Goal: Task Accomplishment & Management: Use online tool/utility

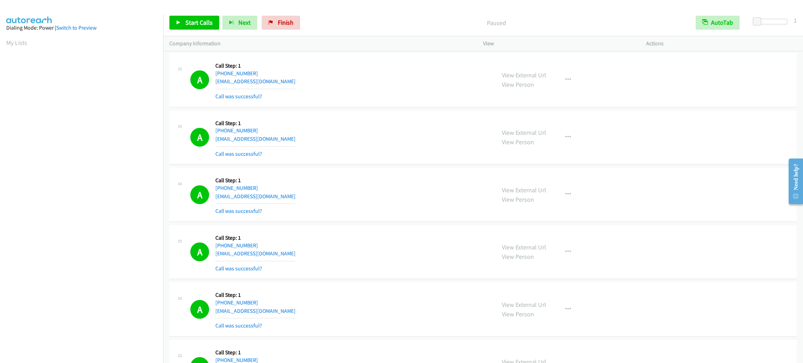
scroll to position [30, 0]
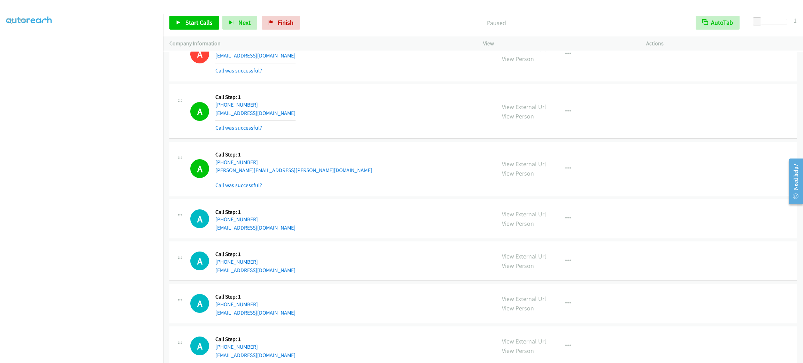
click at [341, 116] on div "A Callback Scheduled Call Step: 1 America/Los_Angeles [PHONE_NUMBER] [EMAIL_ADD…" at bounding box center [339, 111] width 299 height 41
click at [559, 116] on button "button" at bounding box center [568, 112] width 19 height 14
click at [562, 187] on div at bounding box center [401, 181] width 803 height 363
click at [562, 176] on button "button" at bounding box center [568, 169] width 19 height 14
click at [563, 117] on div at bounding box center [401, 181] width 803 height 363
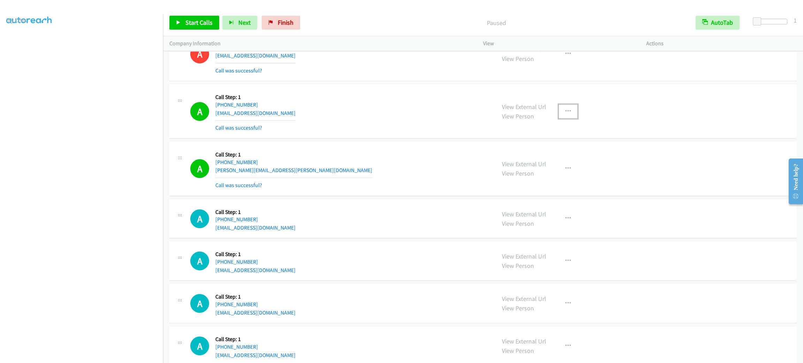
click at [565, 113] on icon "button" at bounding box center [568, 112] width 6 height 6
click at [545, 173] on link "Add to do not call list" at bounding box center [530, 171] width 93 height 14
click at [200, 18] on span "Start Calls" at bounding box center [198, 22] width 27 height 8
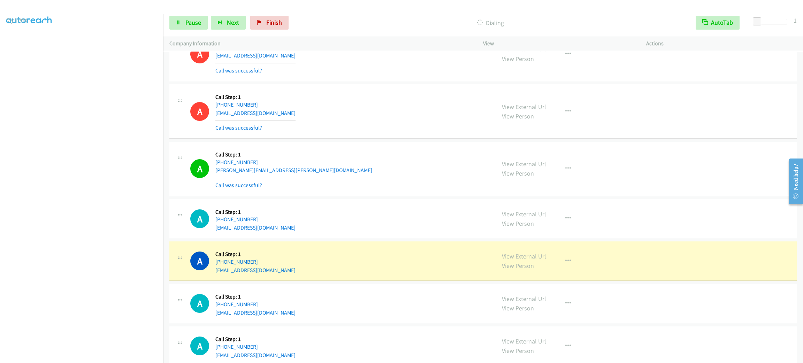
scroll to position [2137, 0]
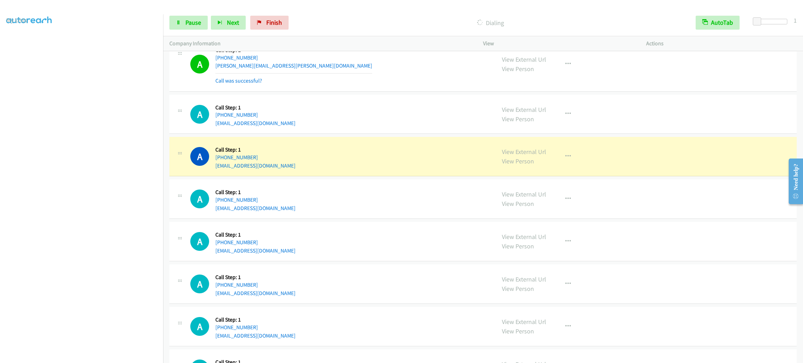
click at [382, 154] on div "A Callback Scheduled Call Step: 1 America/Los_Angeles [PHONE_NUMBER] [EMAIL_ADD…" at bounding box center [339, 156] width 299 height 26
click at [568, 160] on button "button" at bounding box center [568, 156] width 19 height 14
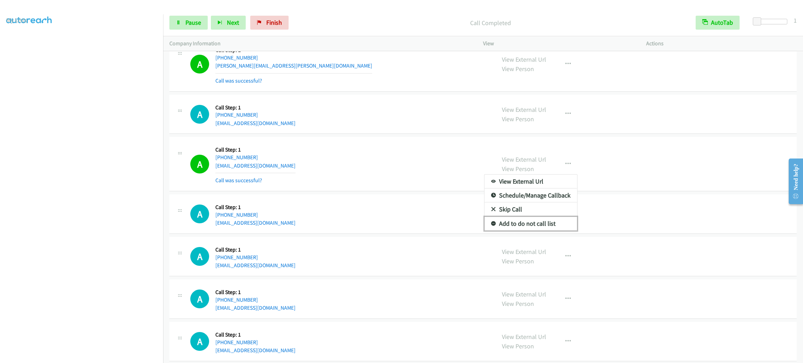
click at [552, 231] on link "Add to do not call list" at bounding box center [530, 224] width 93 height 14
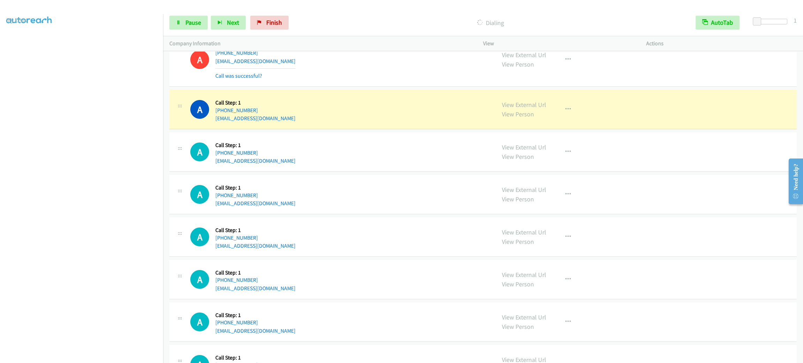
scroll to position [2294, 0]
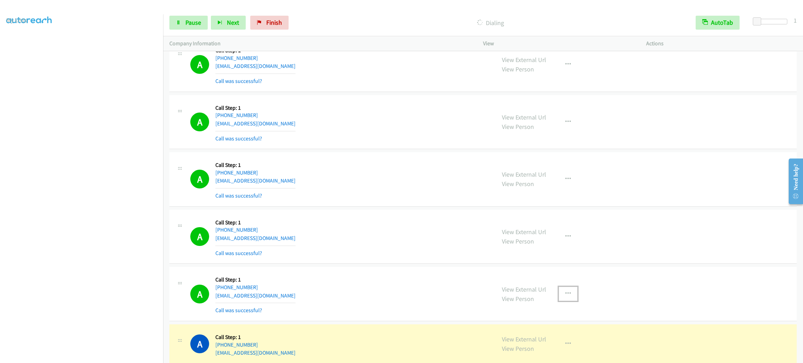
click at [565, 297] on icon "button" at bounding box center [568, 294] width 6 height 6
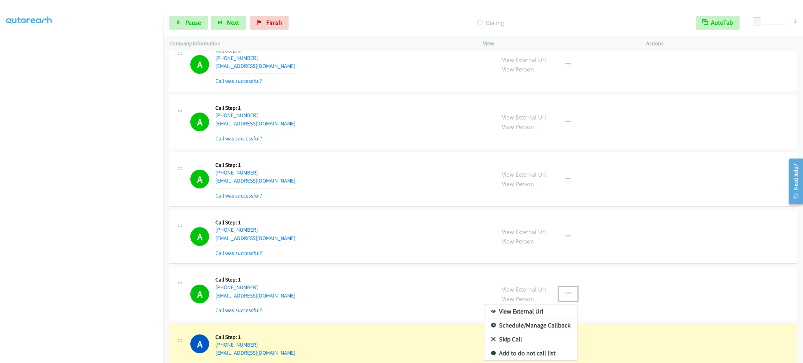
scroll to position [2346, 0]
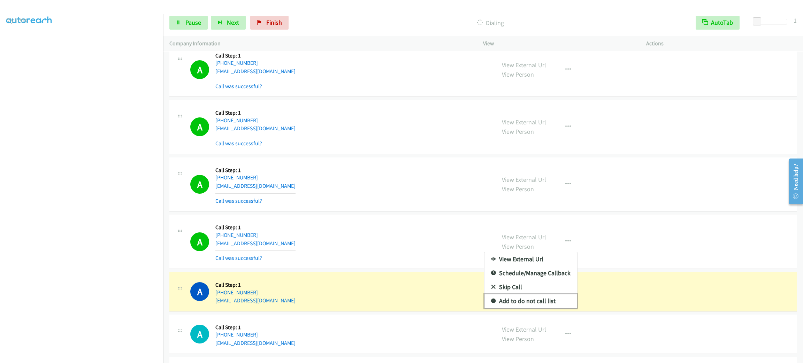
click at [555, 308] on link "Add to do not call list" at bounding box center [530, 301] width 93 height 14
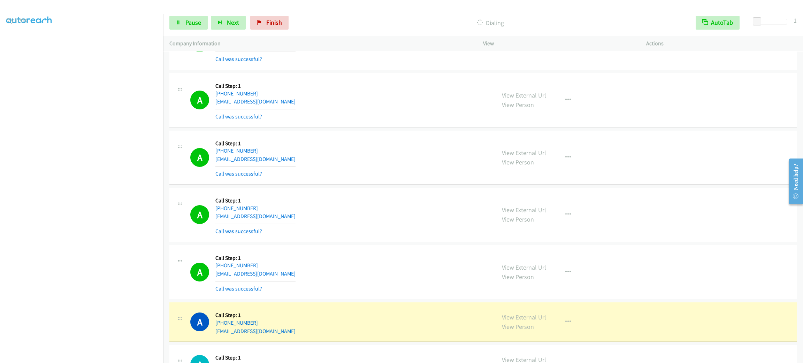
scroll to position [2817, 0]
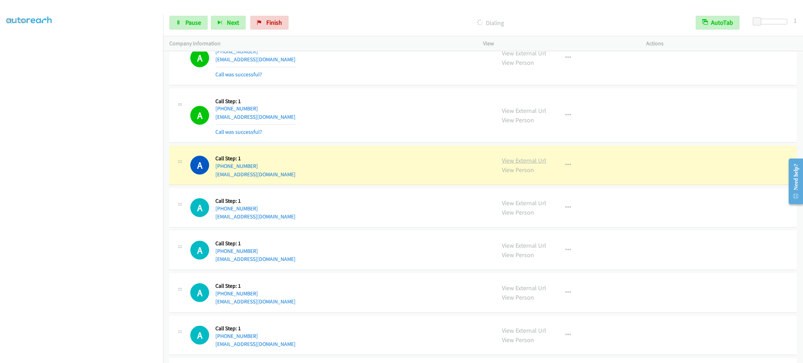
click at [529, 164] on link "View External Url" at bounding box center [524, 160] width 44 height 8
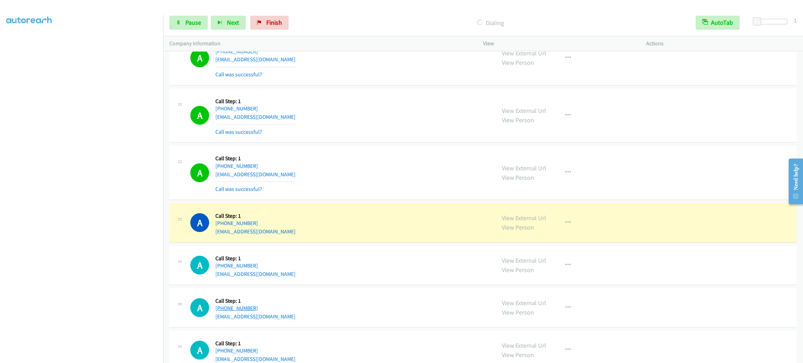
scroll to position [2921, 0]
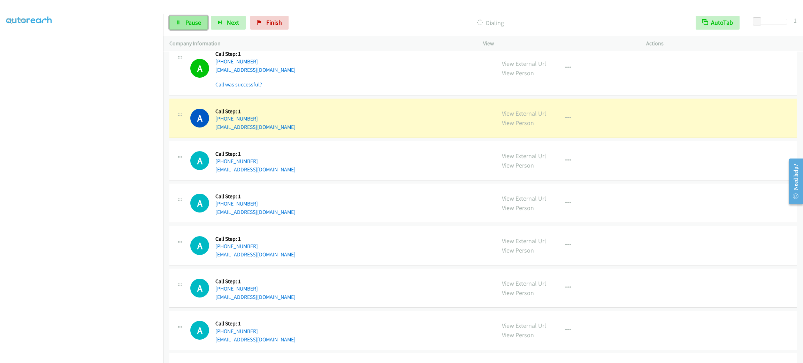
drag, startPoint x: 197, startPoint y: 18, endPoint x: 187, endPoint y: 25, distance: 12.3
click at [196, 18] on span "Pause" at bounding box center [193, 22] width 16 height 8
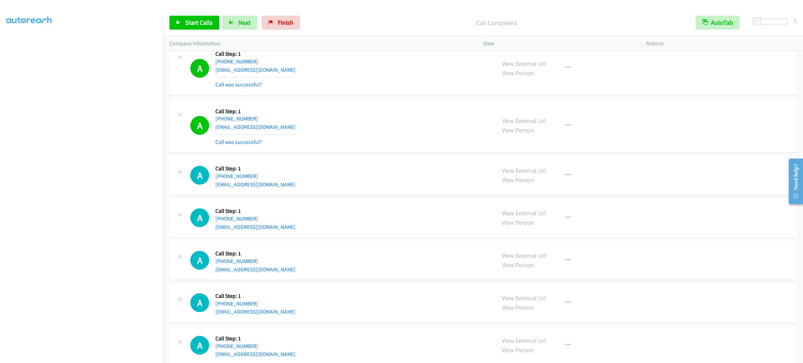
click at [370, 47] on p "Company Information" at bounding box center [319, 43] width 301 height 8
drag, startPoint x: 568, startPoint y: 130, endPoint x: 555, endPoint y: 175, distance: 46.9
click at [568, 130] on button "button" at bounding box center [568, 125] width 19 height 14
click at [538, 192] on link "Add to do not call list" at bounding box center [530, 185] width 93 height 14
click at [214, 25] on link "Start Calls" at bounding box center [194, 23] width 50 height 14
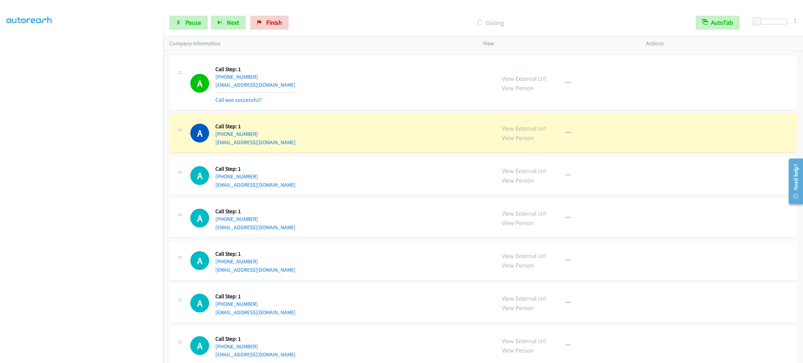
scroll to position [3130, 0]
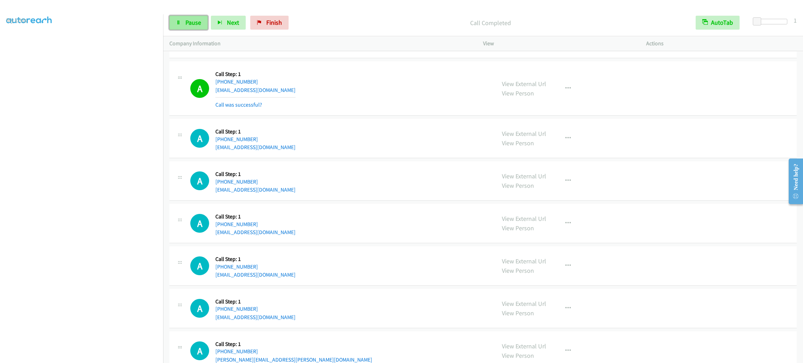
click at [184, 26] on link "Pause" at bounding box center [188, 23] width 38 height 14
click at [190, 22] on span "Start Calls" at bounding box center [198, 22] width 27 height 8
click at [553, 93] on div "View External Url View Person View External Url Email Schedule/Manage Callback …" at bounding box center [579, 88] width 169 height 41
drag, startPoint x: 561, startPoint y: 94, endPoint x: 563, endPoint y: 114, distance: 20.3
click at [565, 91] on icon "button" at bounding box center [568, 89] width 6 height 6
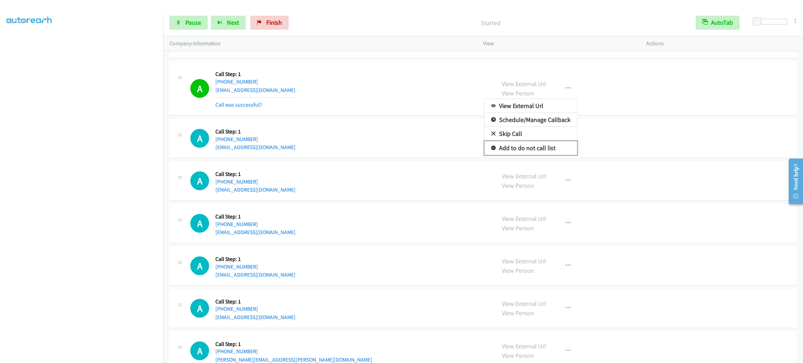
click at [560, 155] on link "Add to do not call list" at bounding box center [530, 148] width 93 height 14
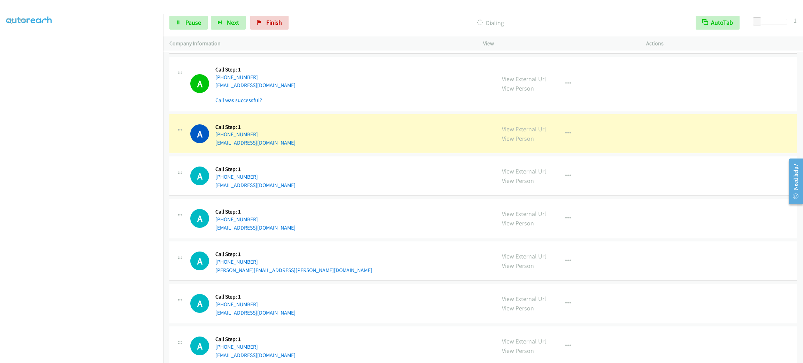
scroll to position [3287, 0]
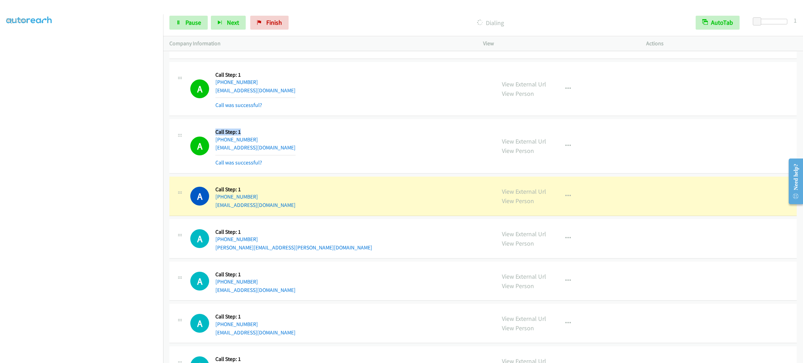
drag, startPoint x: 254, startPoint y: 139, endPoint x: 214, endPoint y: 137, distance: 40.5
click at [214, 137] on div "A Callback Scheduled Call Step: 1 [GEOGRAPHIC_DATA]/[GEOGRAPHIC_DATA] [PHONE_NU…" at bounding box center [339, 145] width 299 height 41
drag, startPoint x: 214, startPoint y: 137, endPoint x: 266, endPoint y: 137, distance: 52.6
click at [266, 137] on div "A Callback Scheduled Call Step: 1 [GEOGRAPHIC_DATA]/[GEOGRAPHIC_DATA] [PHONE_NU…" at bounding box center [339, 145] width 299 height 41
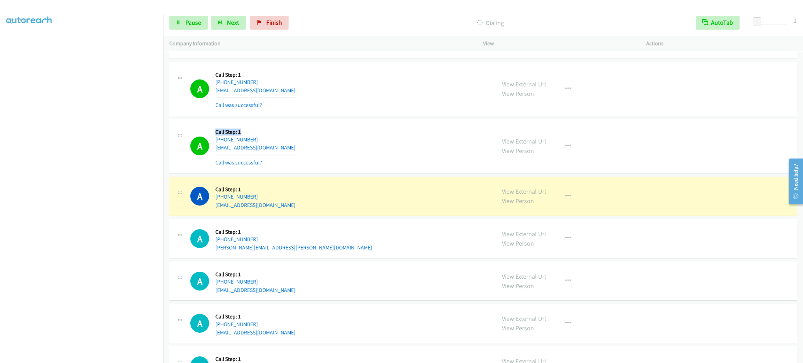
click at [266, 136] on h5 "Call Step: 1" at bounding box center [255, 132] width 80 height 7
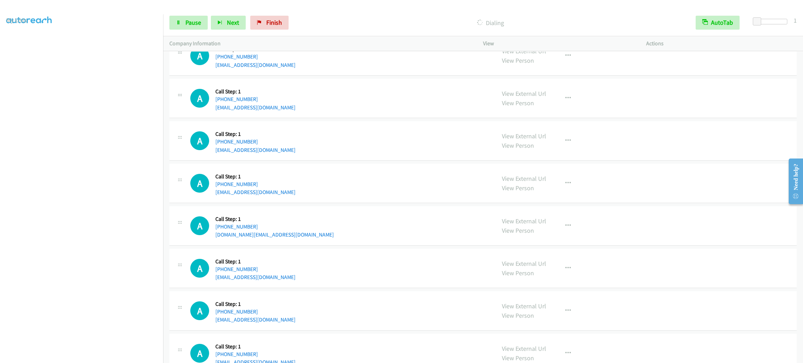
scroll to position [4105, 0]
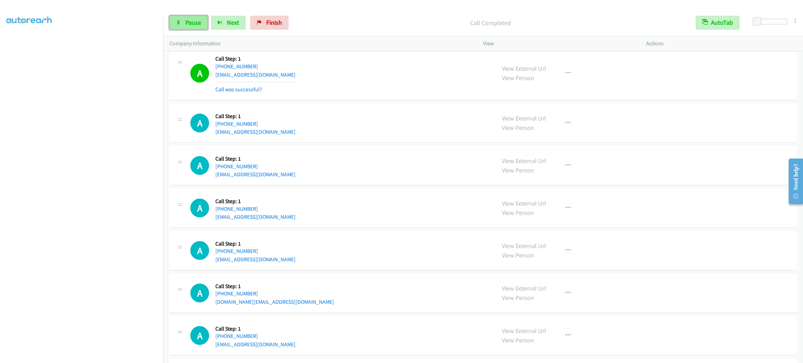
click at [193, 20] on span "Pause" at bounding box center [193, 22] width 16 height 8
click at [193, 20] on span "Start Calls" at bounding box center [198, 22] width 27 height 8
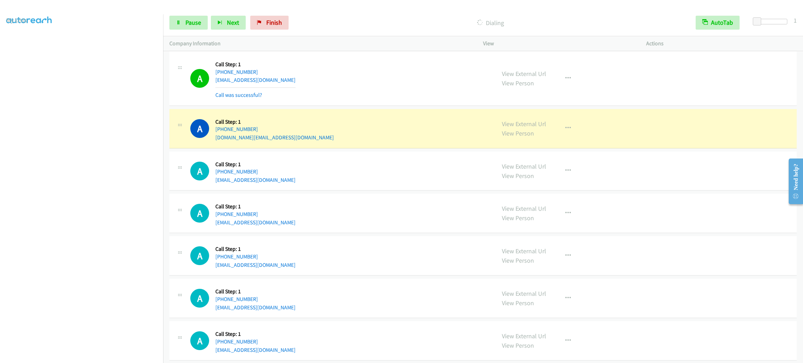
scroll to position [4367, 0]
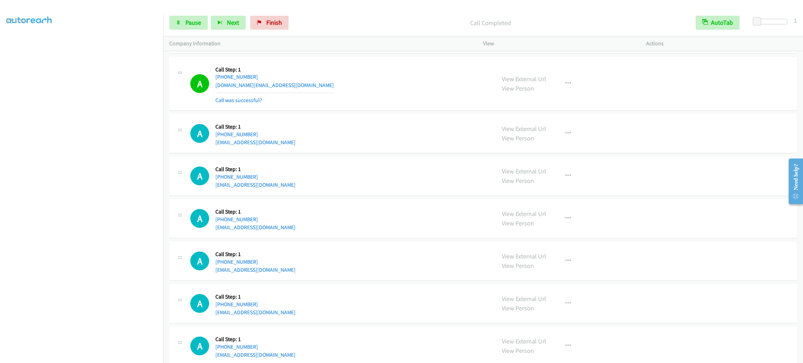
click at [200, 16] on div "Start Calls Pause Next Finish" at bounding box center [230, 23] width 122 height 14
click at [197, 23] on span "Pause" at bounding box center [193, 22] width 16 height 8
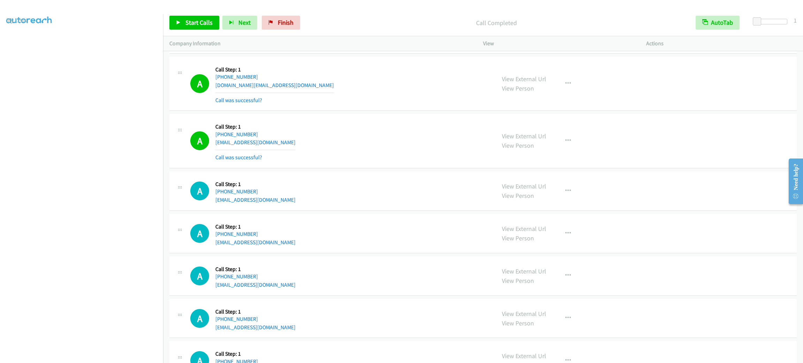
click at [206, 14] on div "Start Calls Pause Next Finish Call Completed AutoTab AutoTab 1" at bounding box center [483, 22] width 640 height 27
click at [207, 18] on span "Start Calls" at bounding box center [198, 22] width 27 height 8
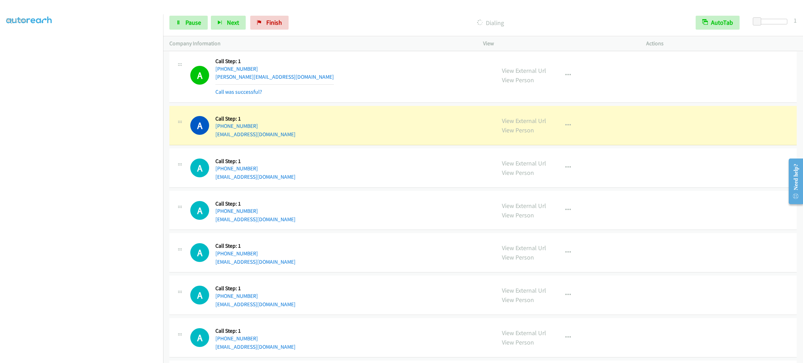
scroll to position [4886, 0]
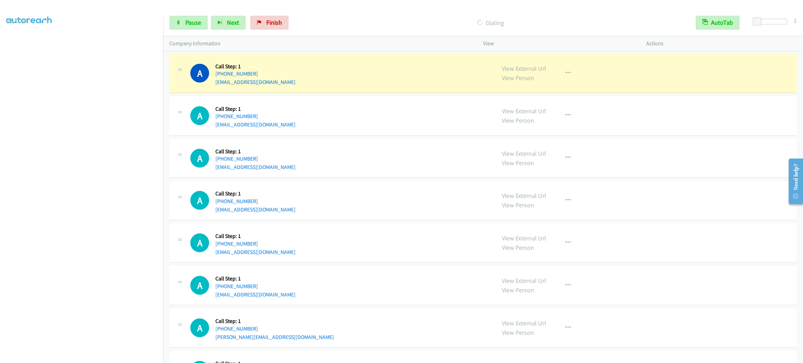
click at [380, 35] on div "Start Calls Pause Next Finish Dialing AutoTab AutoTab 1" at bounding box center [483, 22] width 640 height 27
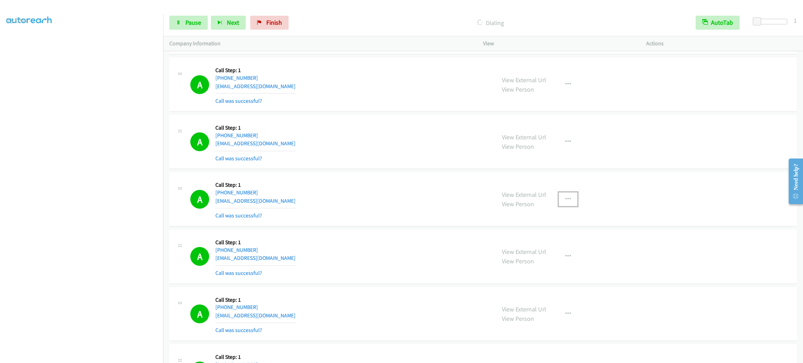
click at [568, 206] on button "button" at bounding box center [568, 199] width 19 height 14
click at [554, 266] on link "Add to do not call list" at bounding box center [530, 259] width 93 height 14
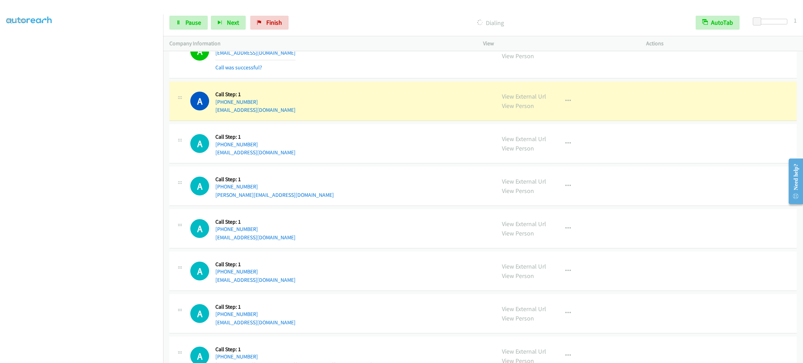
scroll to position [5140, 0]
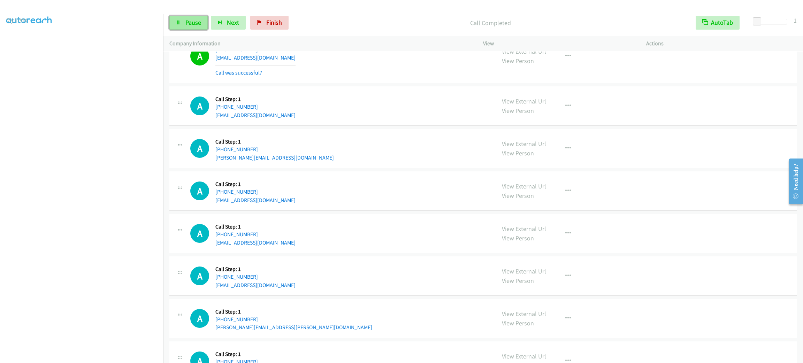
click at [193, 20] on span "Pause" at bounding box center [193, 22] width 16 height 8
click at [193, 18] on span "Start Calls" at bounding box center [198, 22] width 27 height 8
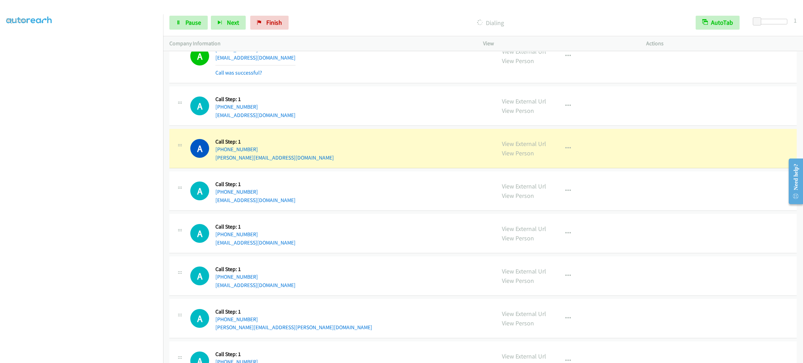
scroll to position [5244, 0]
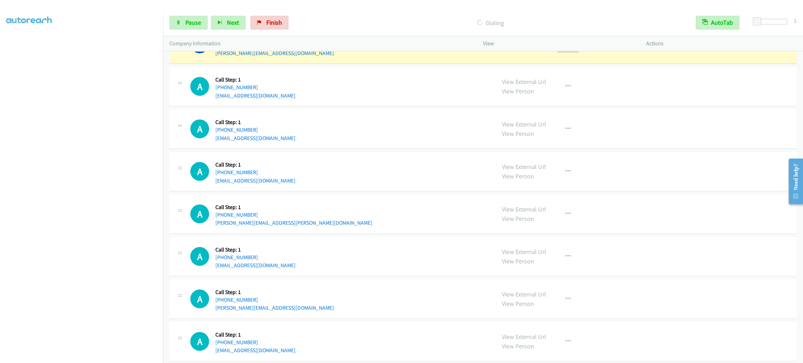
click at [565, 51] on button "button" at bounding box center [568, 44] width 19 height 14
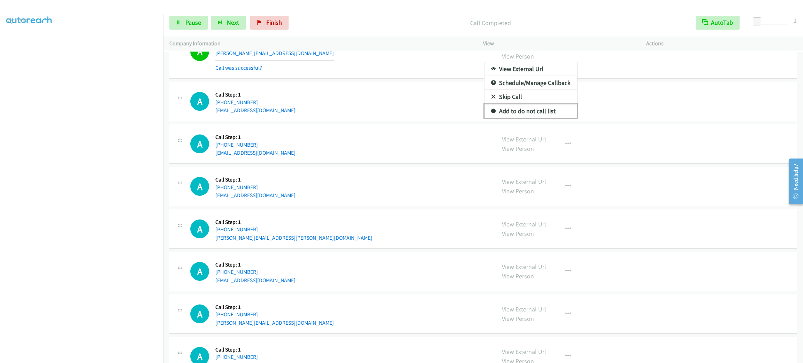
click at [536, 118] on link "Add to do not call list" at bounding box center [530, 111] width 93 height 14
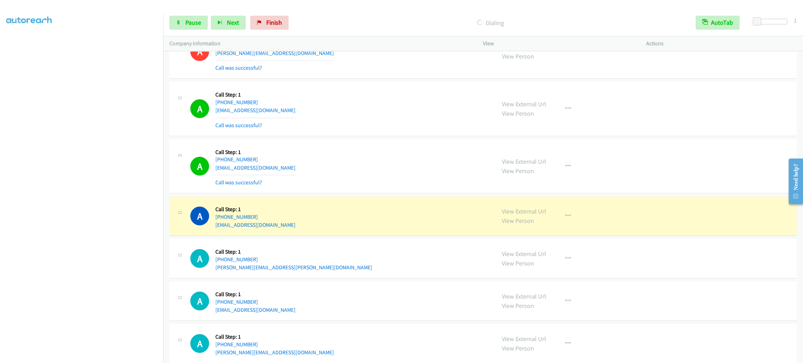
click at [580, 175] on div "View External Url View Person View External Url Email Schedule/Manage Callback …" at bounding box center [579, 166] width 169 height 41
click at [565, 169] on icon "button" at bounding box center [568, 166] width 6 height 6
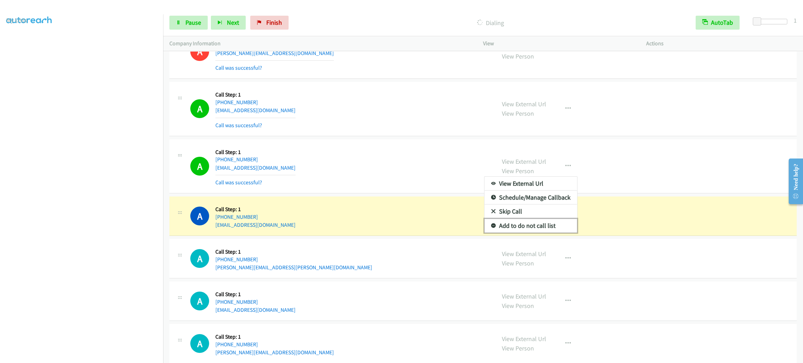
click at [542, 233] on link "Add to do not call list" at bounding box center [530, 226] width 93 height 14
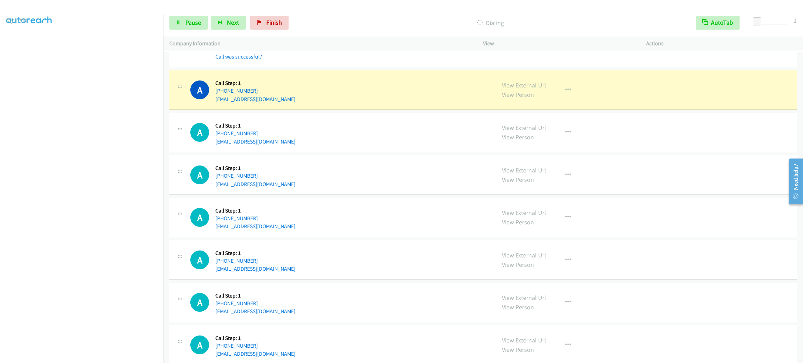
scroll to position [5547, 0]
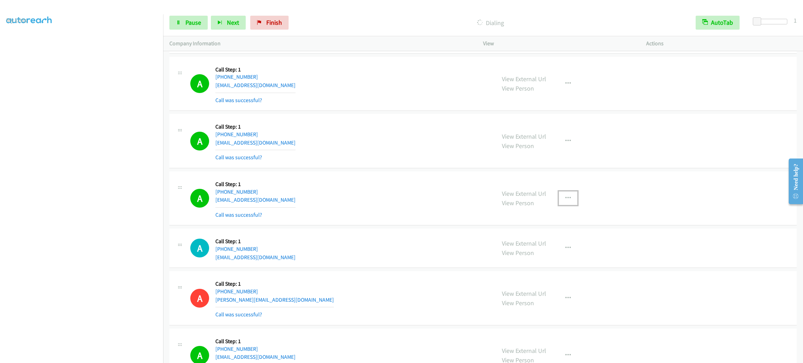
drag, startPoint x: 560, startPoint y: 205, endPoint x: 560, endPoint y: 217, distance: 12.2
click at [560, 205] on button "button" at bounding box center [568, 198] width 19 height 14
click at [551, 265] on link "Add to do not call list" at bounding box center [530, 258] width 93 height 14
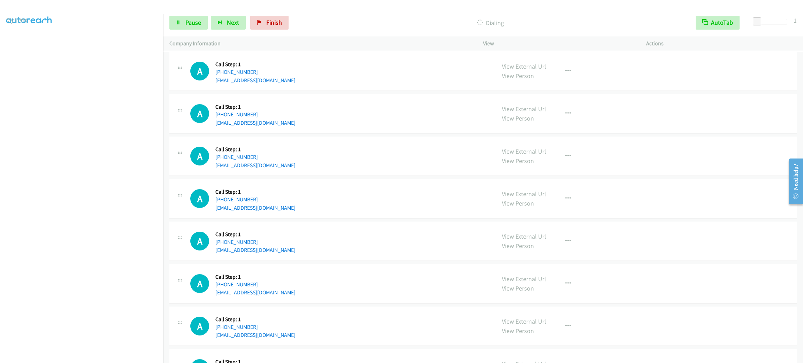
scroll to position [5671, 0]
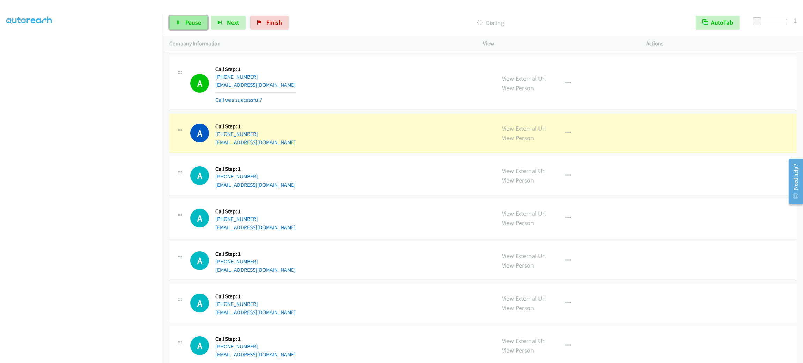
click at [199, 25] on span "Pause" at bounding box center [193, 22] width 16 height 8
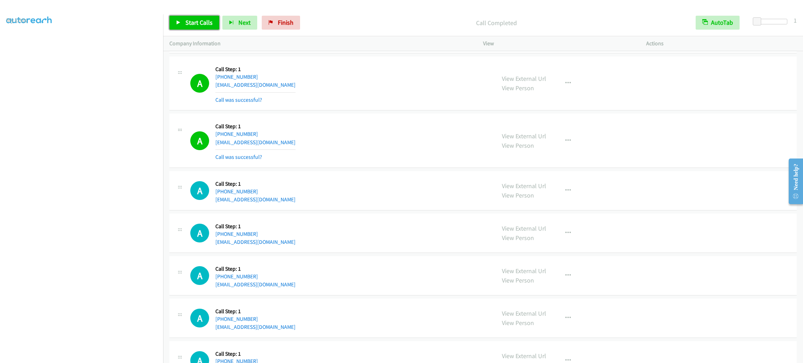
click at [193, 26] on link "Start Calls" at bounding box center [194, 23] width 50 height 14
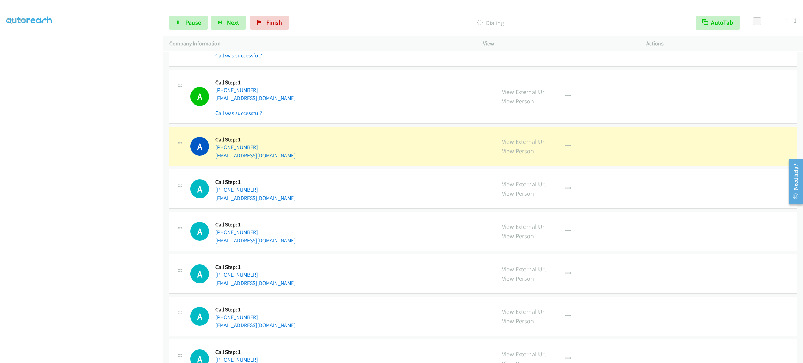
scroll to position [6111, 0]
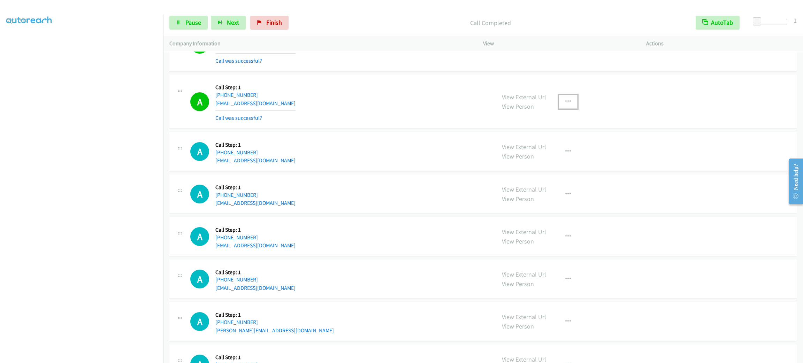
click at [565, 109] on button "button" at bounding box center [568, 102] width 19 height 14
click at [544, 168] on link "Add to do not call list" at bounding box center [530, 161] width 93 height 14
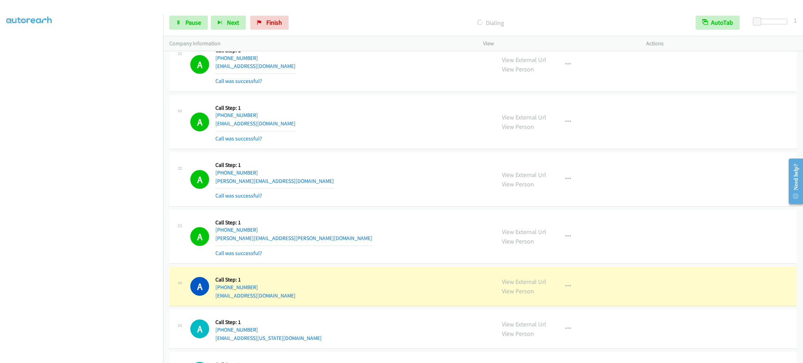
scroll to position [6529, 0]
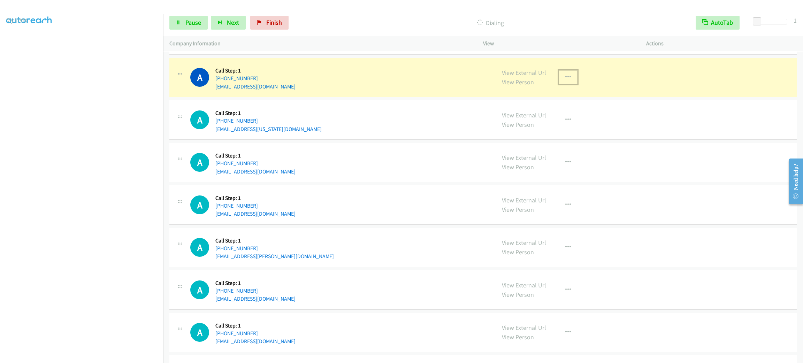
click at [565, 80] on icon "button" at bounding box center [568, 78] width 6 height 6
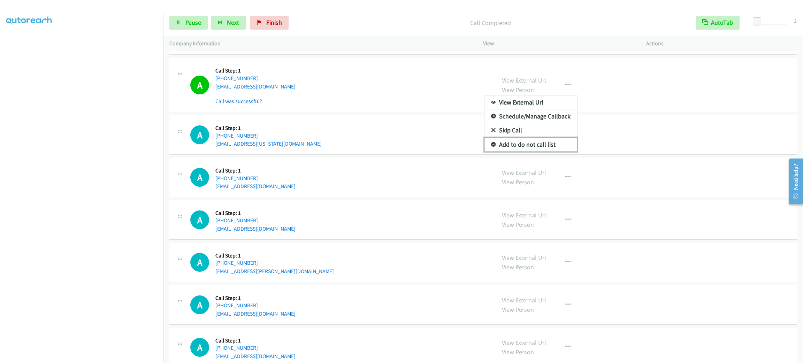
click at [538, 152] on link "Add to do not call list" at bounding box center [530, 145] width 93 height 14
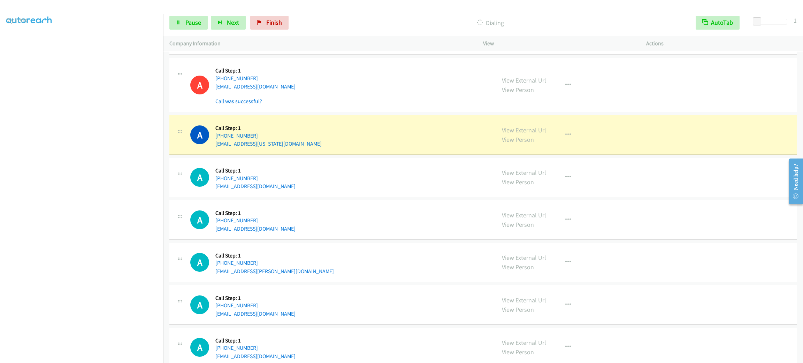
scroll to position [6634, 0]
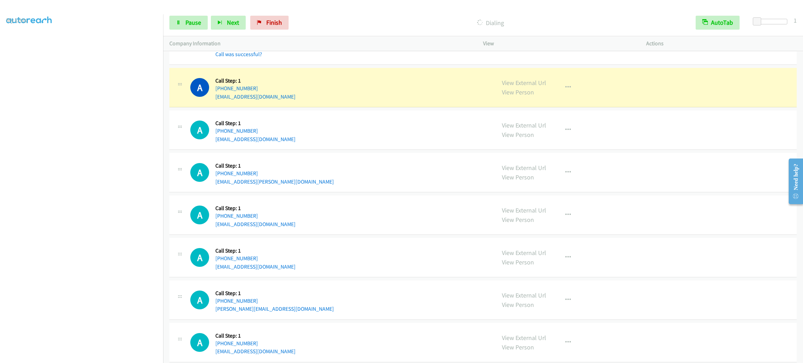
drag, startPoint x: 574, startPoint y: 101, endPoint x: 567, endPoint y: 107, distance: 8.9
click at [574, 101] on div "View External Url View Person View External Url Email Schedule/Manage Callback …" at bounding box center [579, 87] width 169 height 26
click at [564, 94] on button "button" at bounding box center [568, 87] width 19 height 14
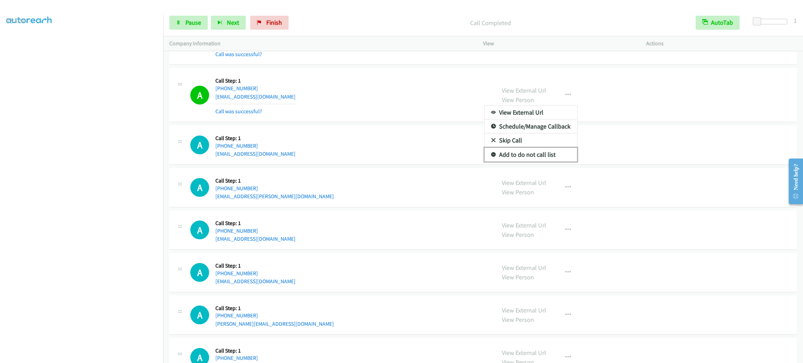
click at [562, 162] on link "Add to do not call list" at bounding box center [530, 155] width 93 height 14
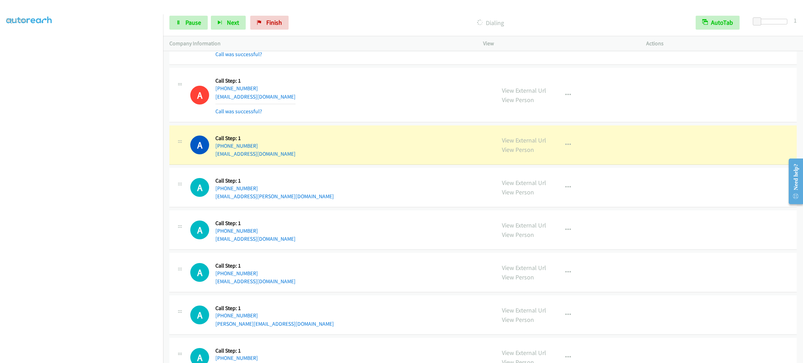
click at [397, 189] on div "A Callback Scheduled Call Step: 1 [GEOGRAPHIC_DATA]/North_Dakota/Center [PHONE_…" at bounding box center [482, 187] width 627 height 39
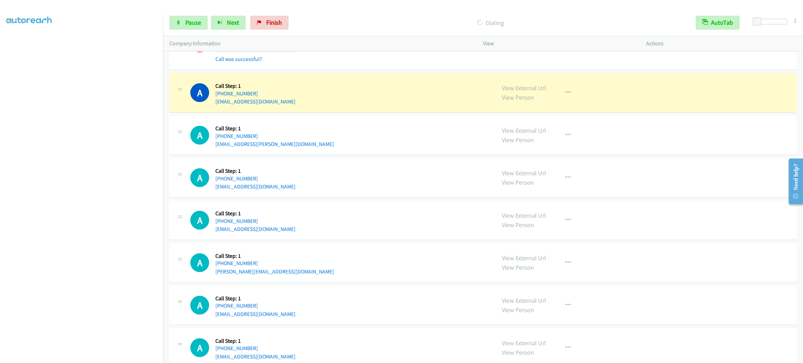
click at [444, 106] on div "A Callback Scheduled Call Step: 1 America/New_York [PHONE_NUMBER] [EMAIL_ADDRES…" at bounding box center [339, 92] width 299 height 26
click at [559, 98] on div "View External Url View Person View External Url Email Schedule/Manage Callback …" at bounding box center [579, 92] width 169 height 26
click at [560, 100] on button "button" at bounding box center [568, 93] width 19 height 14
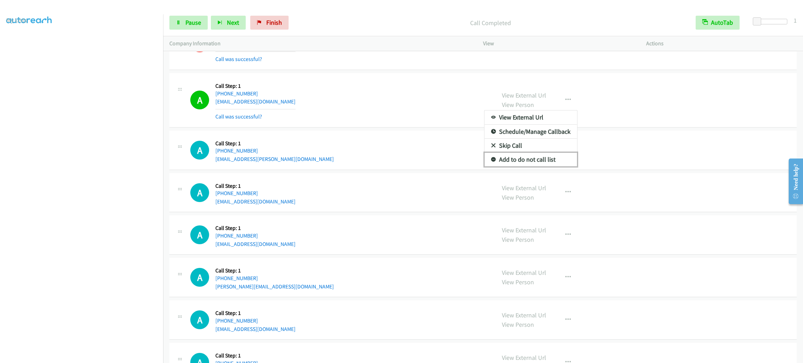
click at [545, 167] on link "Add to do not call list" at bounding box center [530, 160] width 93 height 14
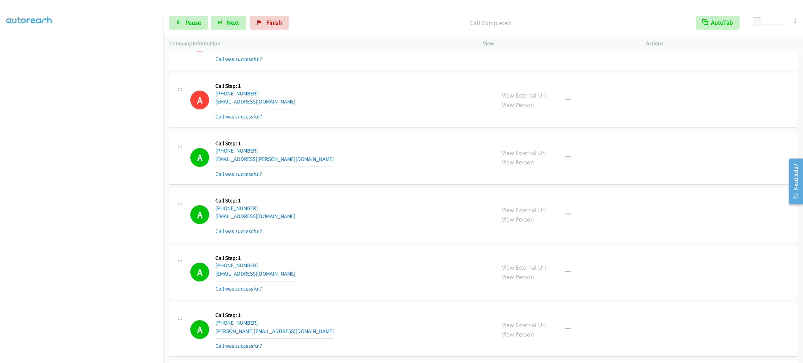
scroll to position [6837, 0]
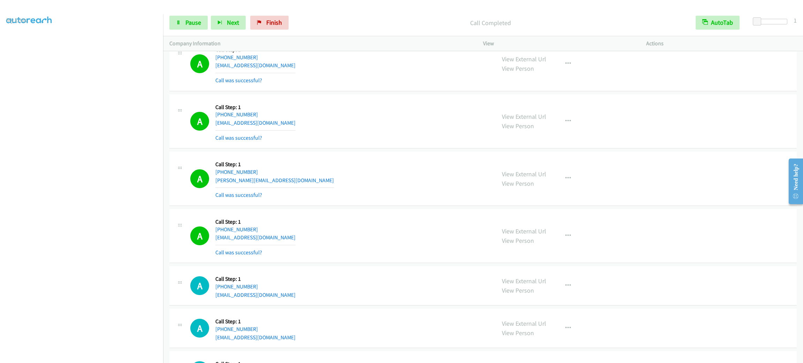
click at [197, 33] on div "Start Calls Pause Next Finish Call Completed AutoTab AutoTab 1" at bounding box center [483, 22] width 640 height 27
click at [197, 29] on link "Pause" at bounding box center [188, 23] width 38 height 14
click at [196, 25] on span "Start Calls" at bounding box center [198, 22] width 27 height 8
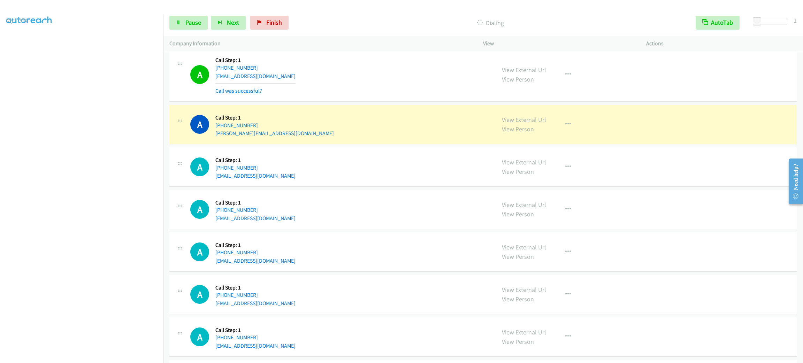
scroll to position [7151, 0]
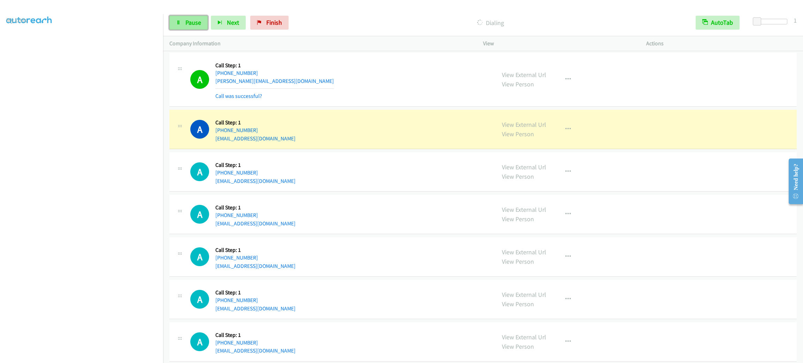
click at [187, 24] on span "Pause" at bounding box center [193, 22] width 16 height 8
click at [400, 100] on div "A Callback Scheduled Call Step: 1 [GEOGRAPHIC_DATA]/[GEOGRAPHIC_DATA] [PHONE_NU…" at bounding box center [339, 79] width 299 height 41
